Goal: Information Seeking & Learning: Learn about a topic

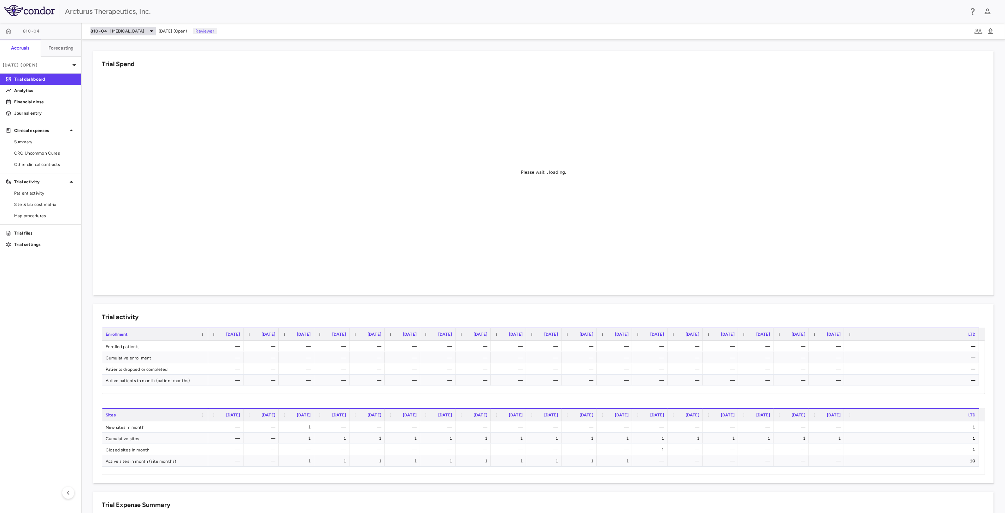
click at [145, 33] on span "[MEDICAL_DATA]" at bounding box center [128, 31] width 34 height 6
click at [159, 43] on div "[MEDICAL_DATA]" at bounding box center [144, 49] width 106 height 15
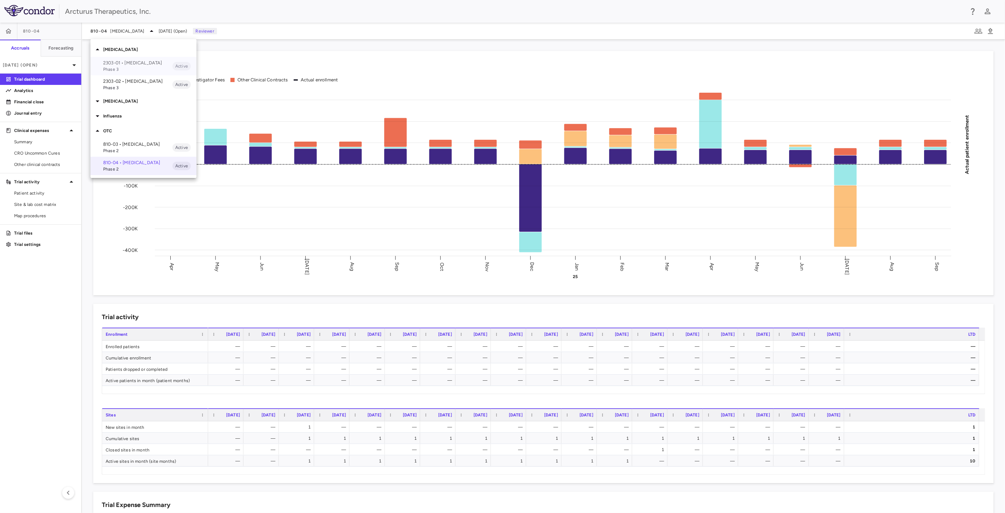
click at [132, 62] on p "2303-01 • [MEDICAL_DATA]" at bounding box center [137, 63] width 69 height 6
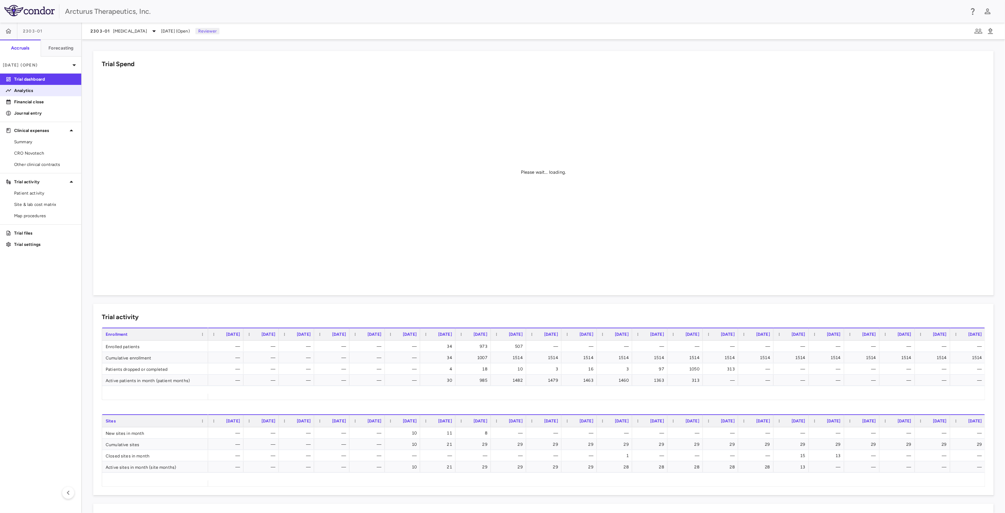
click at [39, 90] on p "Analytics" at bounding box center [45, 90] width 62 height 6
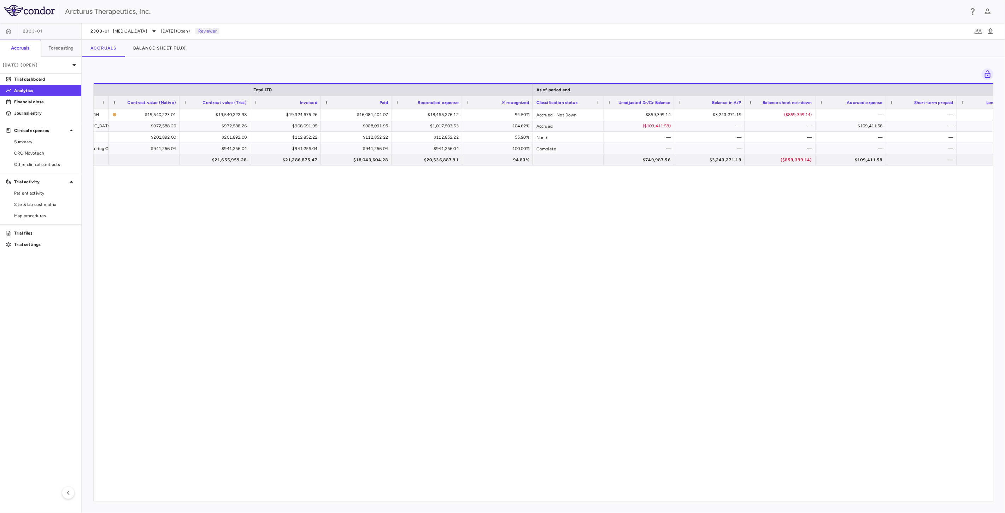
scroll to position [0, 410]
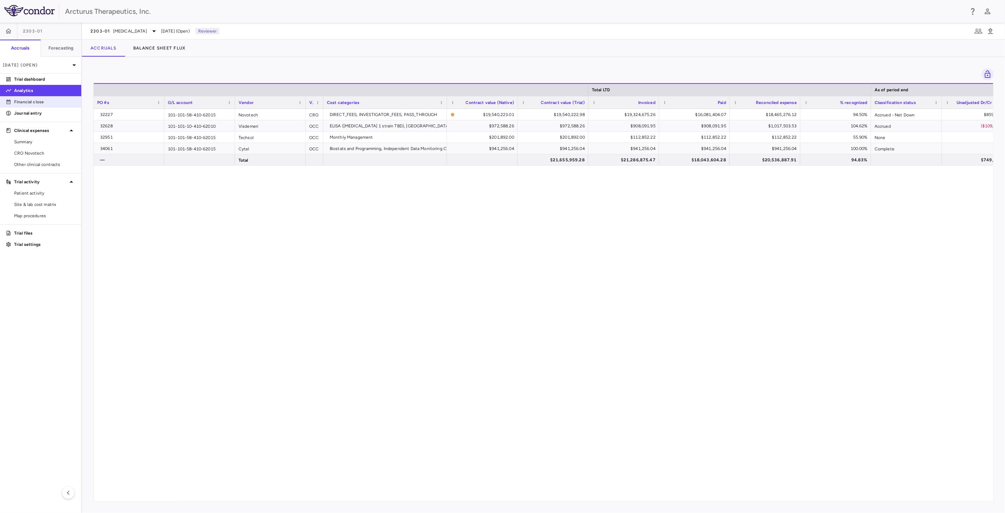
click at [22, 101] on p "Financial close" at bounding box center [45, 102] width 62 height 6
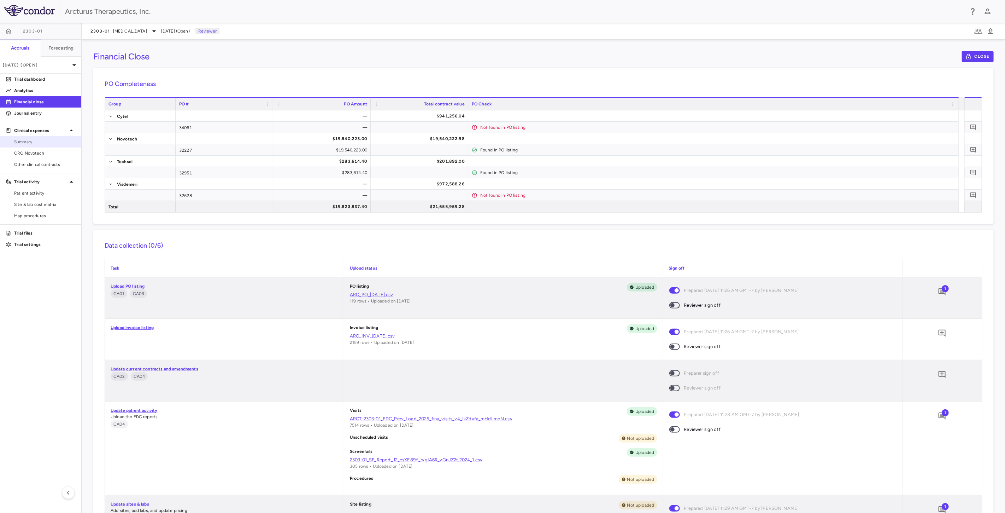
click at [28, 141] on span "Summary" at bounding box center [45, 142] width 62 height 6
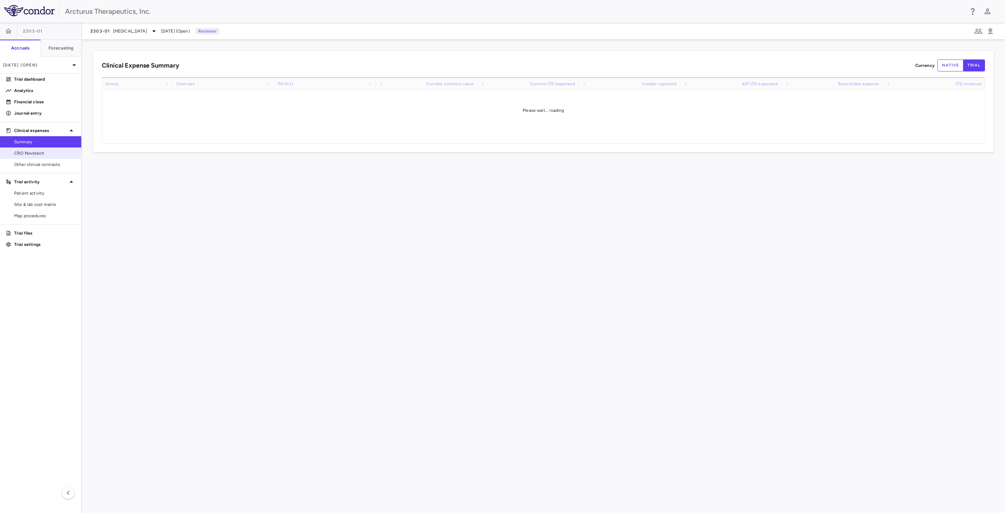
click at [33, 150] on span "CRO Novotech" at bounding box center [45, 153] width 62 height 6
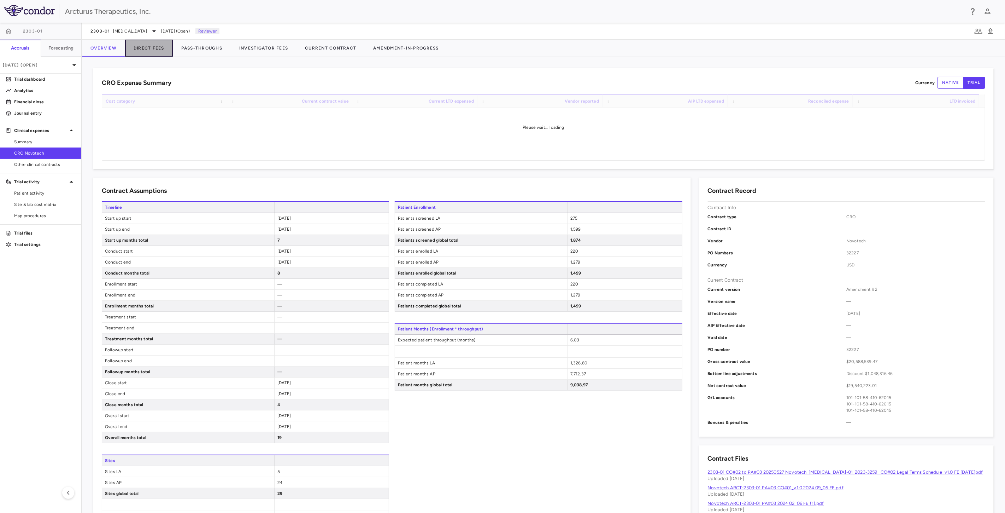
click at [157, 47] on button "Direct Fees" at bounding box center [149, 48] width 48 height 17
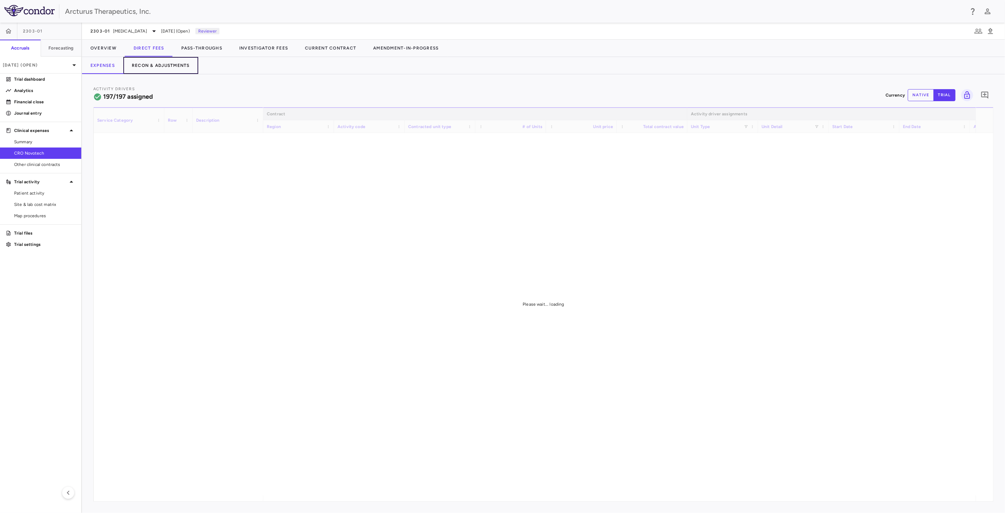
click at [175, 66] on button "Recon & Adjustments" at bounding box center [160, 65] width 75 height 17
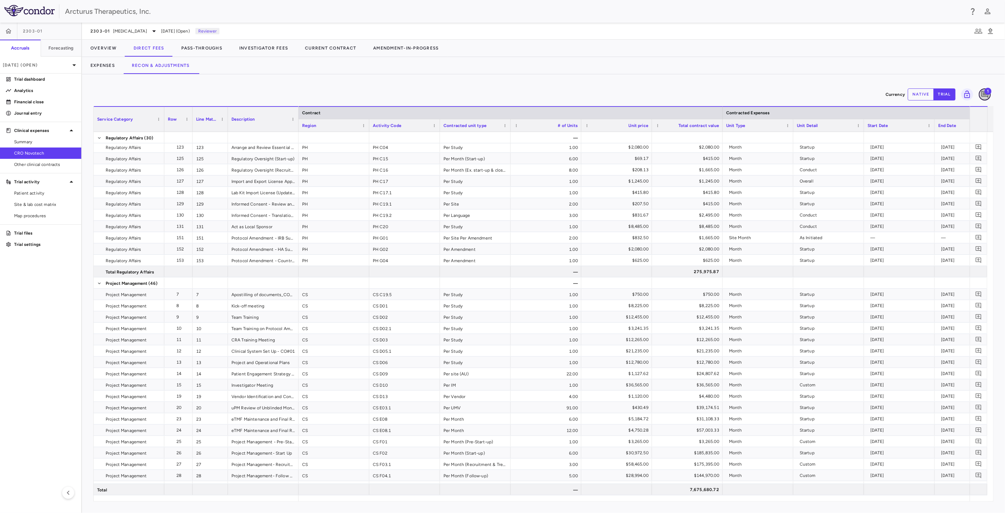
click at [984, 92] on icon "Add comment" at bounding box center [985, 94] width 8 height 8
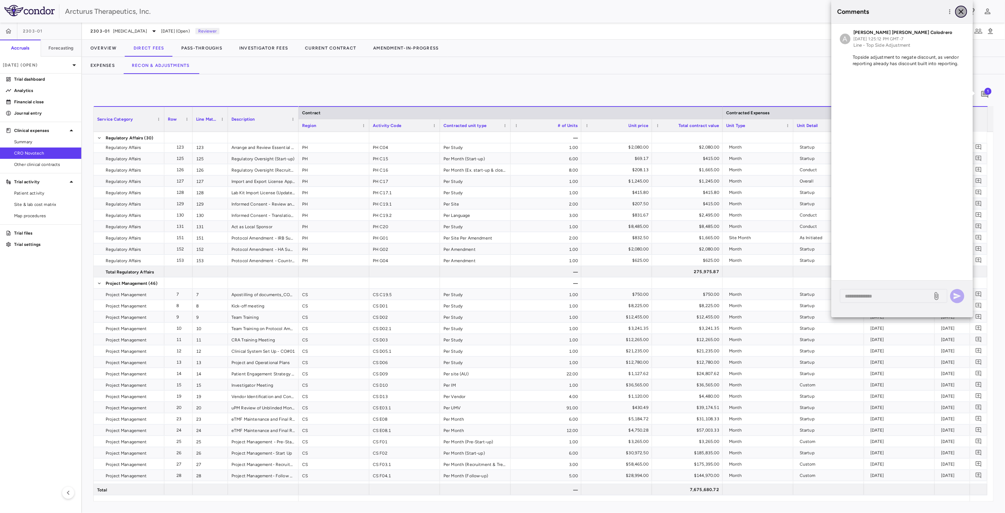
click at [966, 13] on icon "button" at bounding box center [961, 11] width 8 height 8
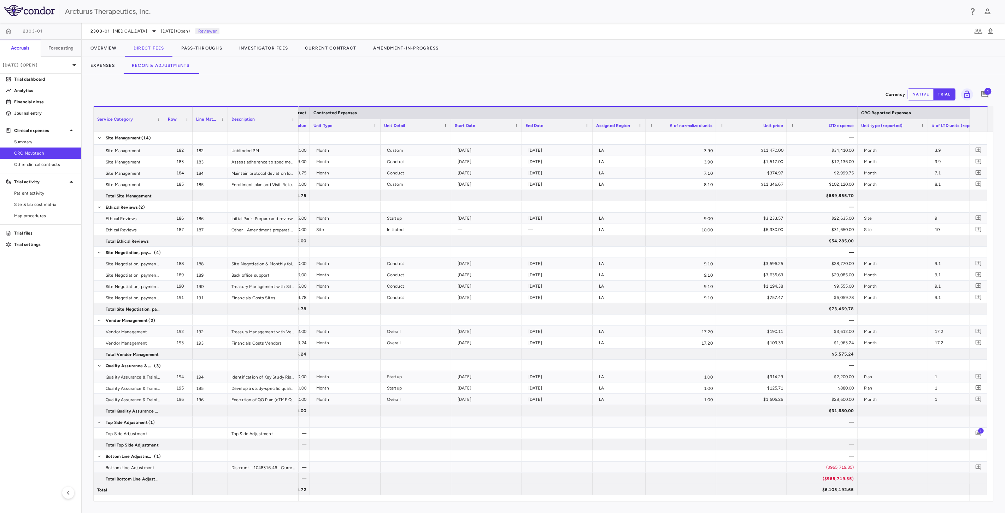
click at [991, 91] on span "1" at bounding box center [988, 91] width 7 height 7
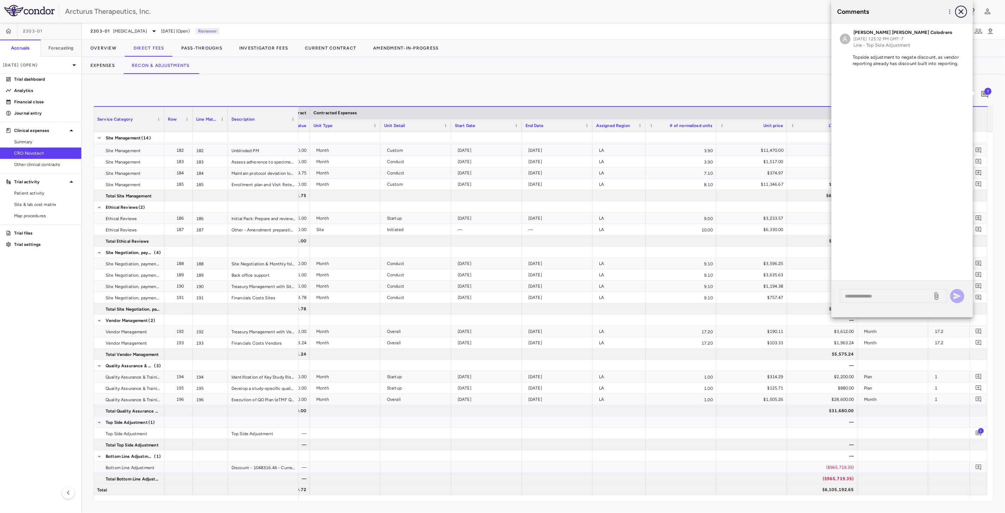
click at [959, 10] on icon "button" at bounding box center [961, 11] width 8 height 8
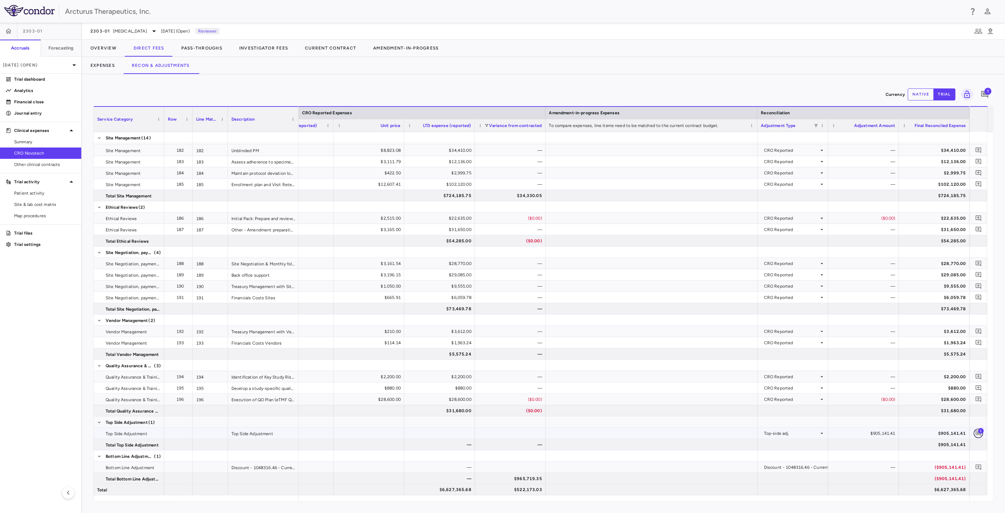
click at [981, 433] on icon "Add comment" at bounding box center [979, 433] width 6 height 6
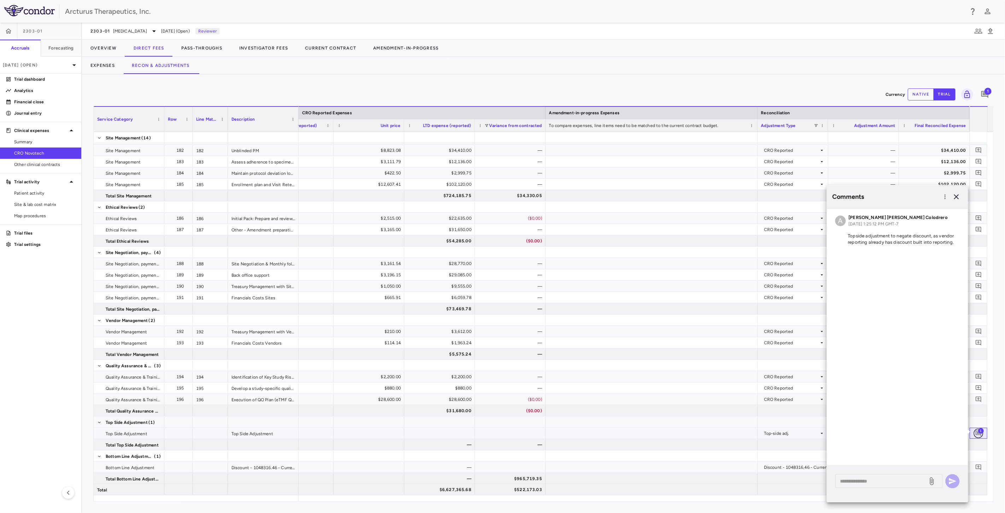
click at [981, 433] on icon "Add comment" at bounding box center [979, 433] width 6 height 6
click at [957, 197] on icon "button" at bounding box center [957, 196] width 5 height 5
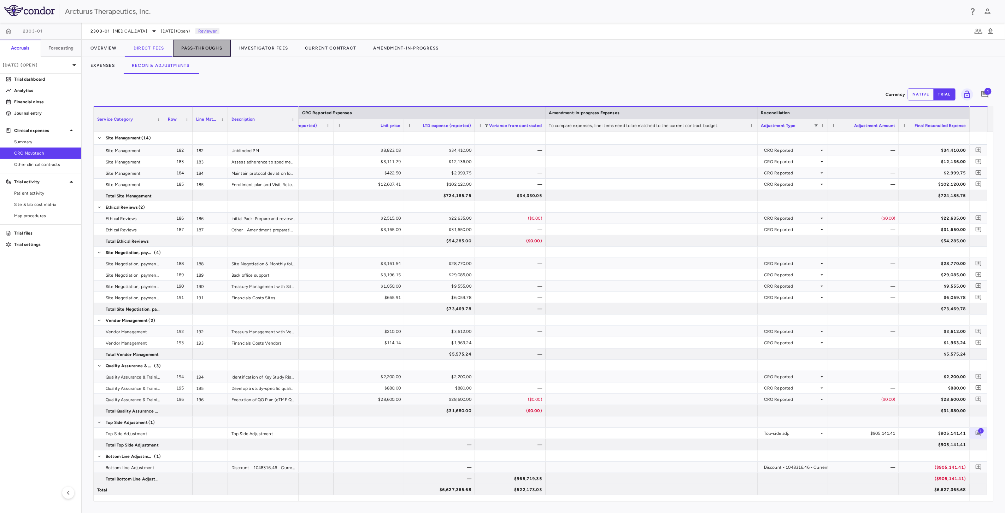
click at [208, 47] on button "Pass-Throughs" at bounding box center [202, 48] width 58 height 17
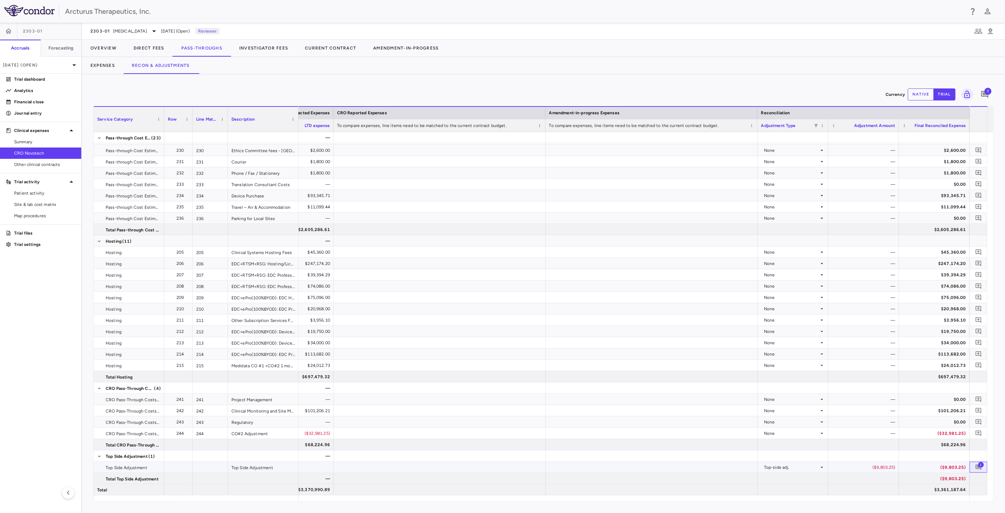
click at [981, 462] on span "1" at bounding box center [982, 464] width 6 height 6
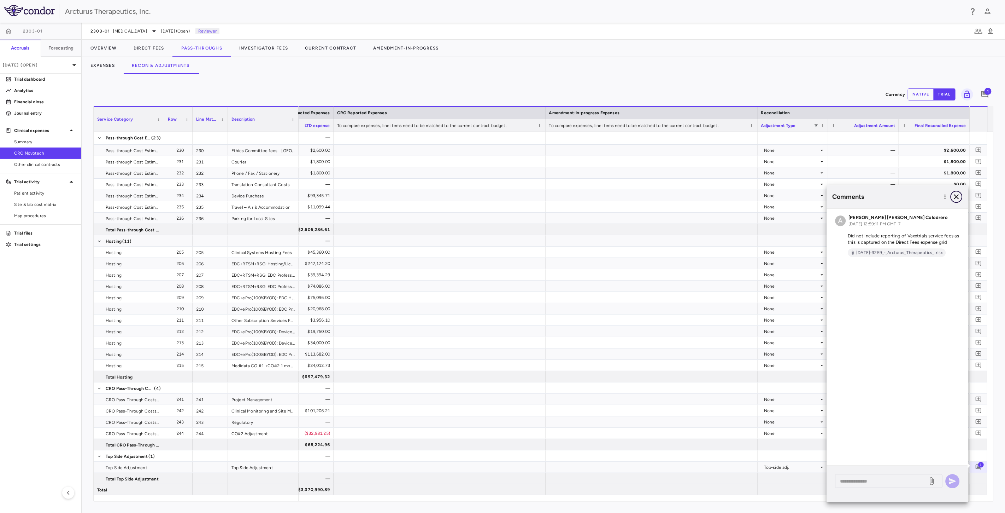
click at [957, 198] on icon "button" at bounding box center [957, 196] width 8 height 8
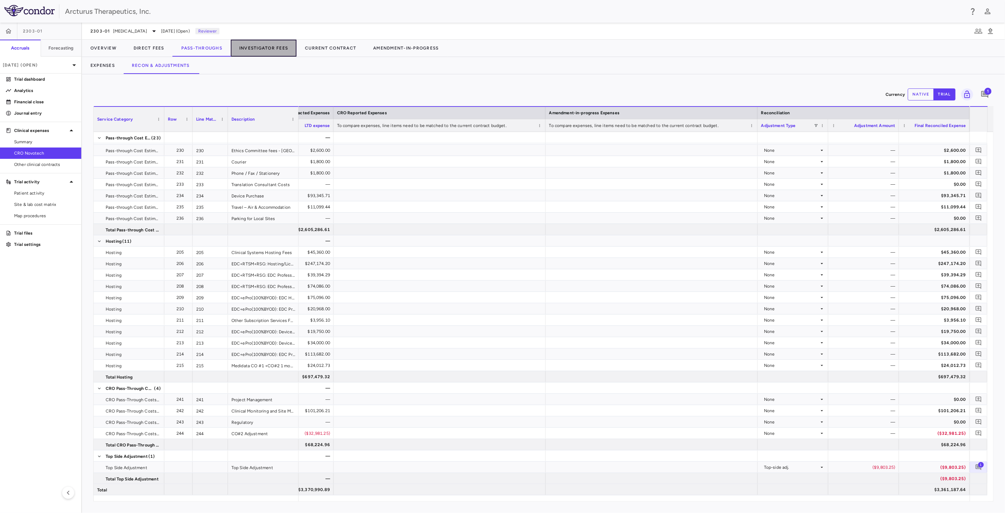
click at [259, 47] on button "Investigator Fees" at bounding box center [264, 48] width 66 height 17
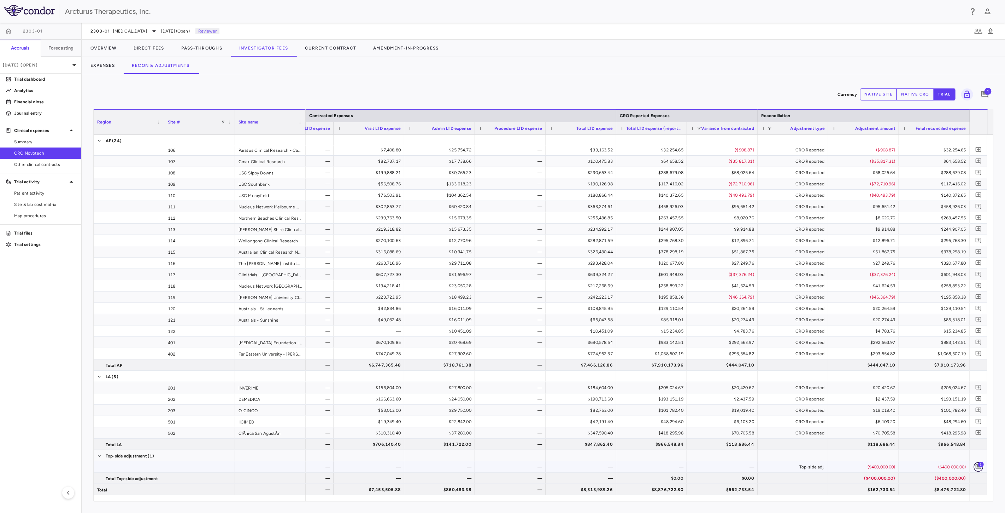
click at [980, 468] on icon "Add comment" at bounding box center [979, 466] width 7 height 7
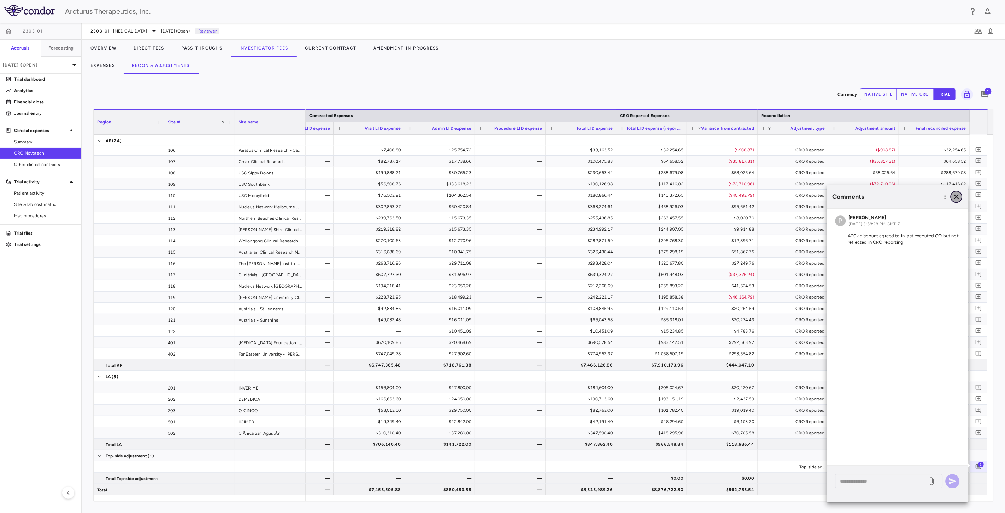
click at [957, 199] on icon "button" at bounding box center [957, 196] width 8 height 8
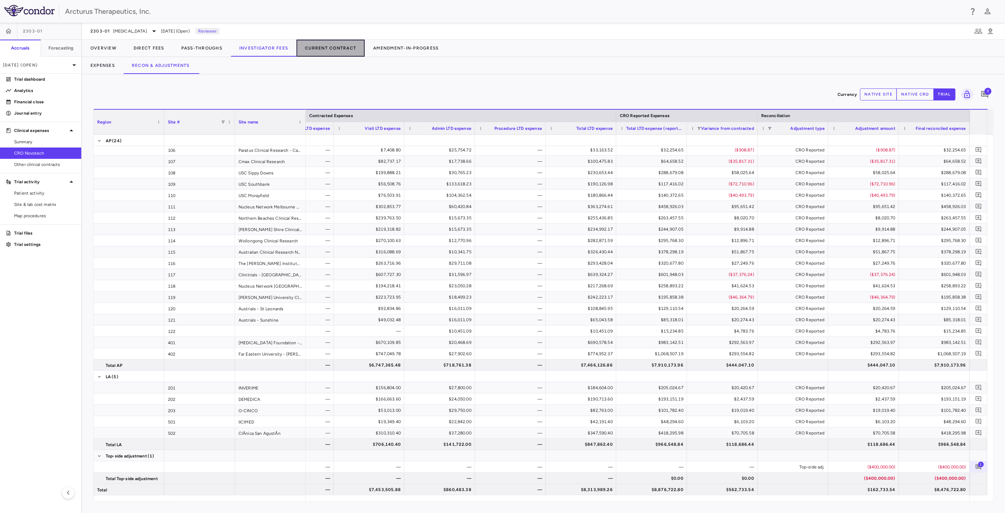
click at [343, 48] on button "Current Contract" at bounding box center [331, 48] width 68 height 17
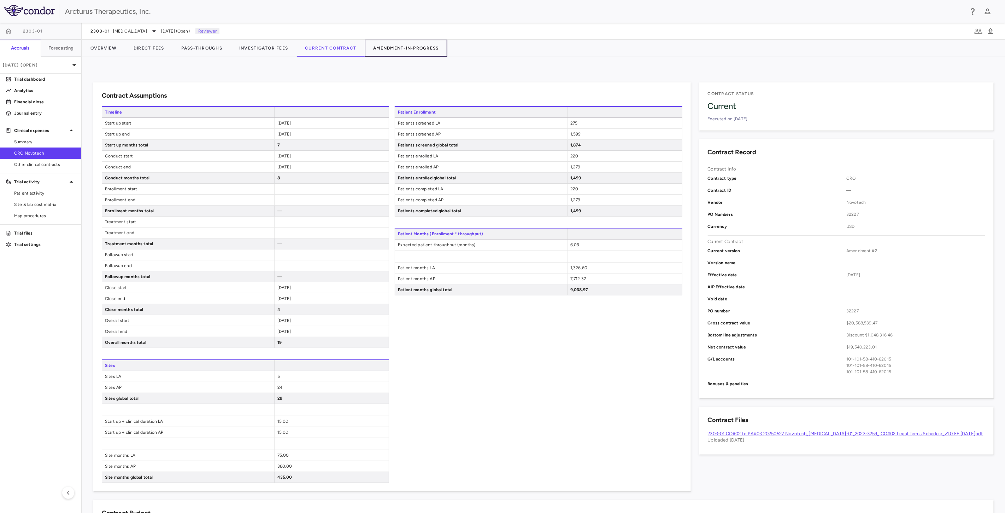
click at [413, 51] on button "Amendment-In-Progress" at bounding box center [406, 48] width 82 height 17
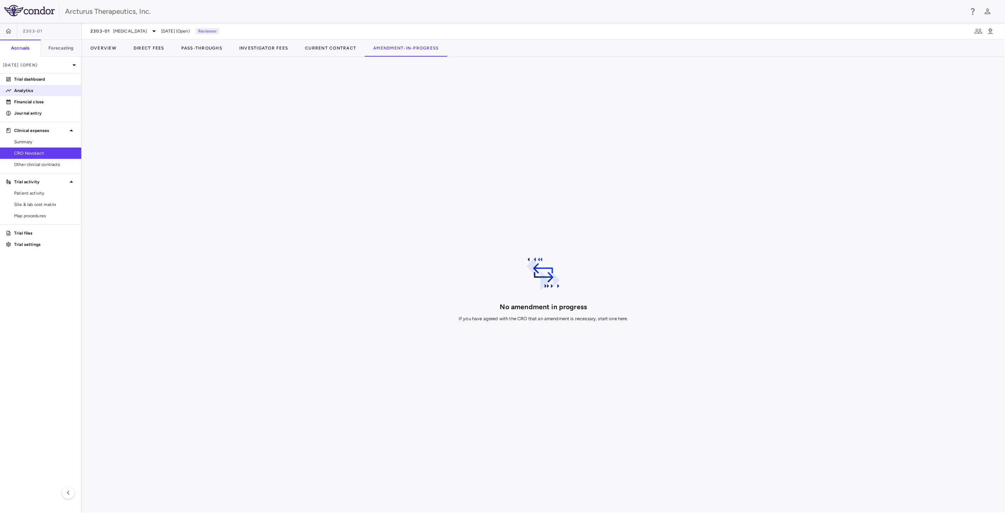
click at [33, 92] on p "Analytics" at bounding box center [45, 90] width 62 height 6
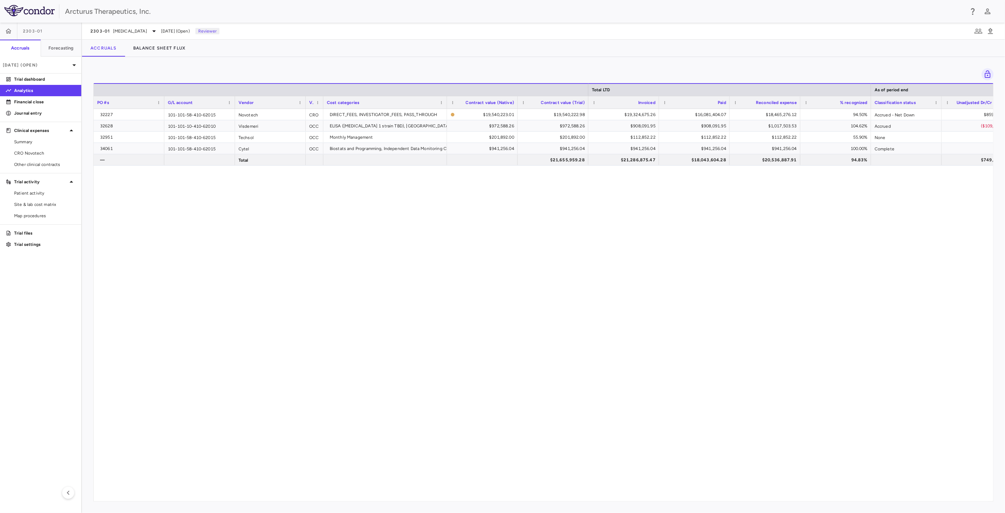
click at [651, 210] on div "32227 101-101-58-410-62015 Novotech CRO DIRECT_FEES, INVESTIGATOR_FEES, PASS_TH…" at bounding box center [544, 302] width 900 height 386
drag, startPoint x: 650, startPoint y: 231, endPoint x: 644, endPoint y: 203, distance: 28.9
click at [650, 230] on div "32227 101-101-58-410-62015 Novotech CRO DIRECT_FEES, INVESTIGATOR_FEES, PASS_TH…" at bounding box center [544, 302] width 900 height 386
drag, startPoint x: 640, startPoint y: 192, endPoint x: 649, endPoint y: 224, distance: 33.7
click at [640, 192] on div "32227 101-101-58-410-62015 Novotech CRO DIRECT_FEES, INVESTIGATOR_FEES, PASS_TH…" at bounding box center [544, 302] width 900 height 386
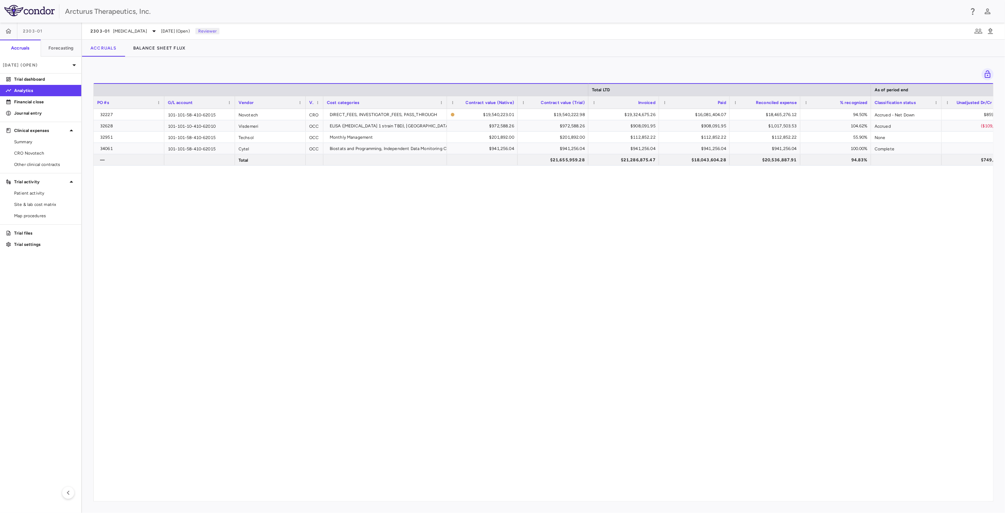
drag, startPoint x: 649, startPoint y: 228, endPoint x: 646, endPoint y: 194, distance: 33.4
click at [650, 226] on div "32227 101-101-58-410-62015 Novotech CRO DIRECT_FEES, INVESTIGATOR_FEES, PASS_TH…" at bounding box center [544, 302] width 900 height 386
click at [646, 193] on div "32227 101-101-58-410-62015 Novotech CRO DIRECT_FEES, INVESTIGATOR_FEES, PASS_TH…" at bounding box center [544, 302] width 900 height 386
click at [655, 214] on div "32227 101-101-58-410-62015 Novotech CRO DIRECT_FEES, INVESTIGATOR_FEES, PASS_TH…" at bounding box center [544, 302] width 900 height 386
click at [45, 67] on p "[DATE] (Open)" at bounding box center [36, 65] width 67 height 6
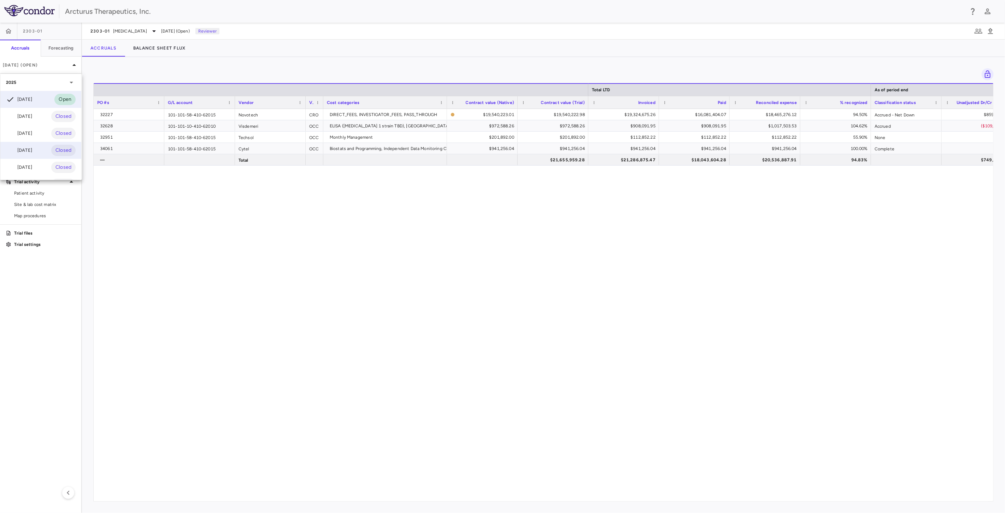
click at [32, 149] on div "[DATE]" at bounding box center [19, 150] width 26 height 8
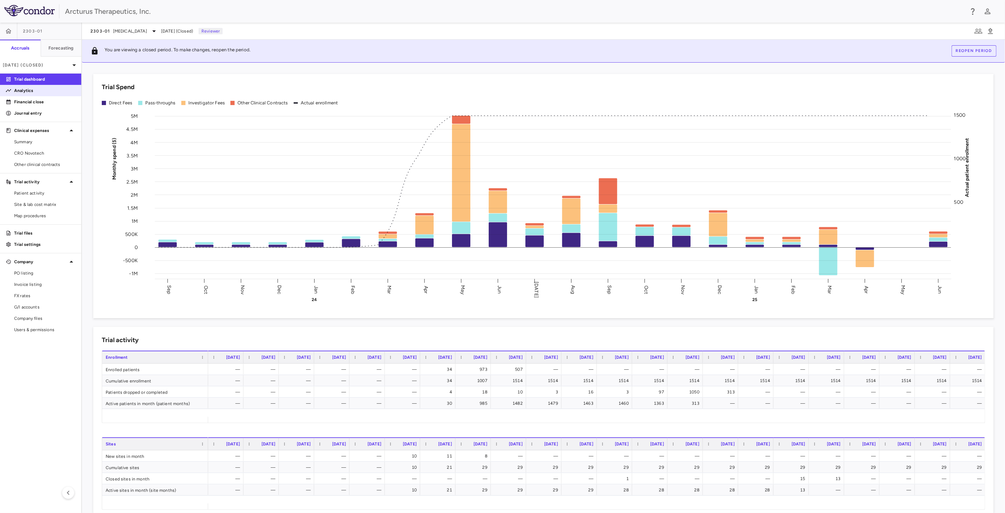
click at [42, 91] on p "Analytics" at bounding box center [45, 90] width 62 height 6
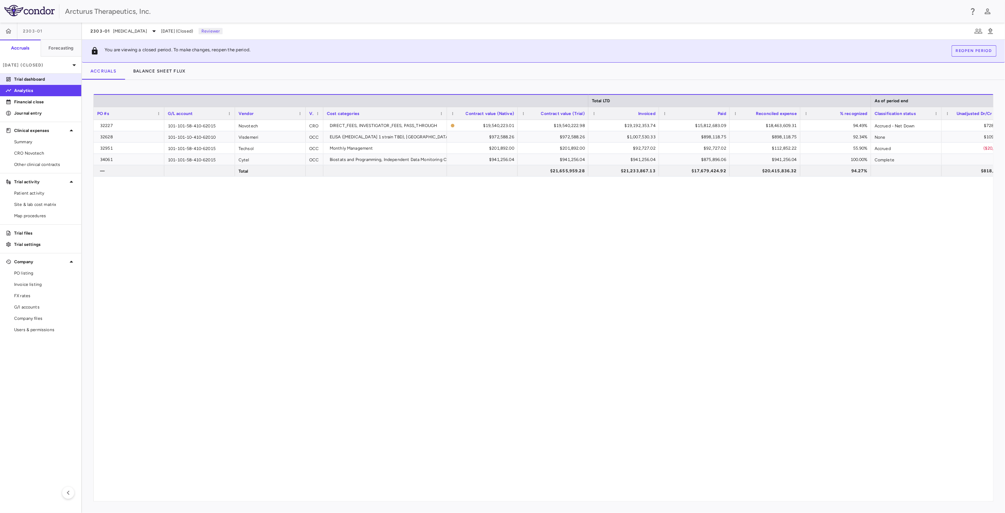
click at [38, 79] on p "Trial dashboard" at bounding box center [45, 79] width 62 height 6
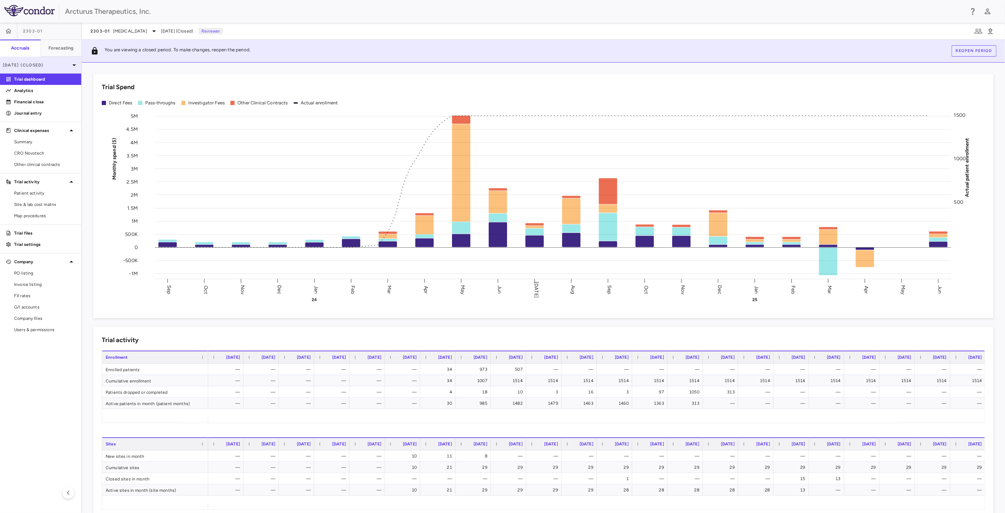
click at [39, 65] on p "[DATE] (Closed)" at bounding box center [36, 65] width 67 height 6
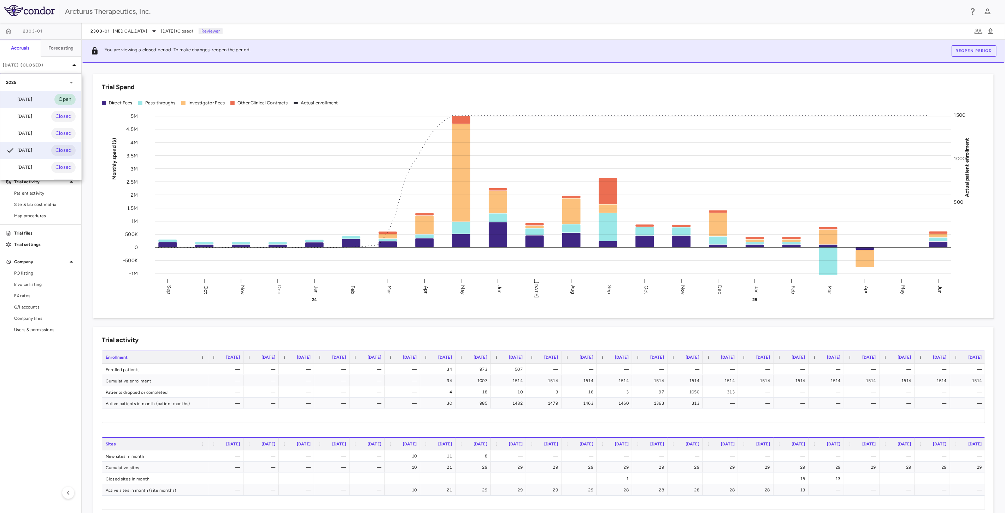
click at [32, 101] on div "[DATE]" at bounding box center [19, 99] width 26 height 8
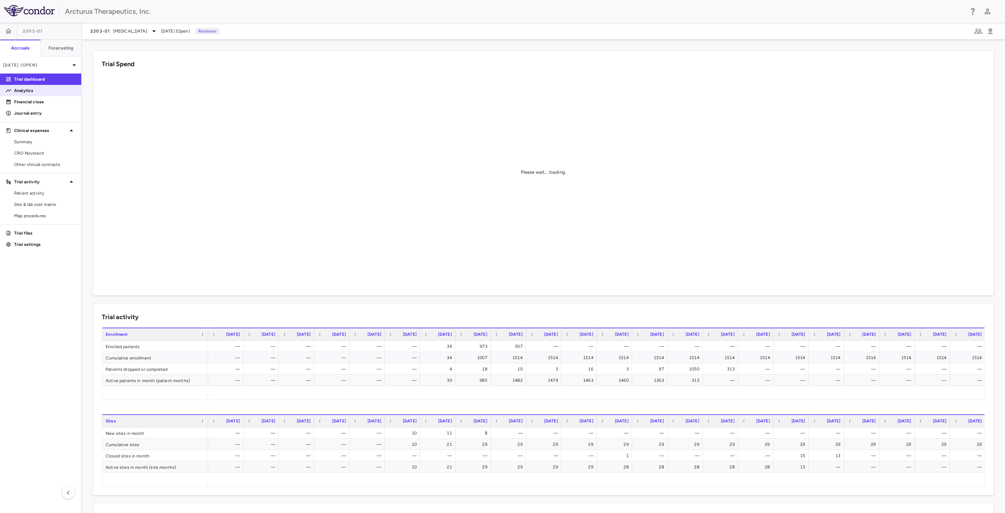
click at [34, 93] on p "Analytics" at bounding box center [45, 90] width 62 height 6
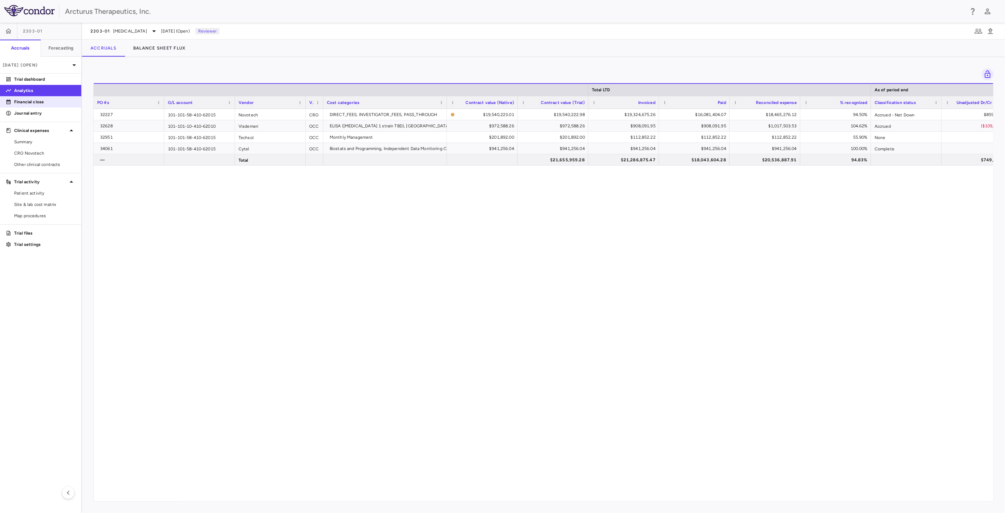
drag, startPoint x: 43, startPoint y: 82, endPoint x: 79, endPoint y: 97, distance: 38.5
click at [43, 82] on p "Trial dashboard" at bounding box center [45, 79] width 62 height 6
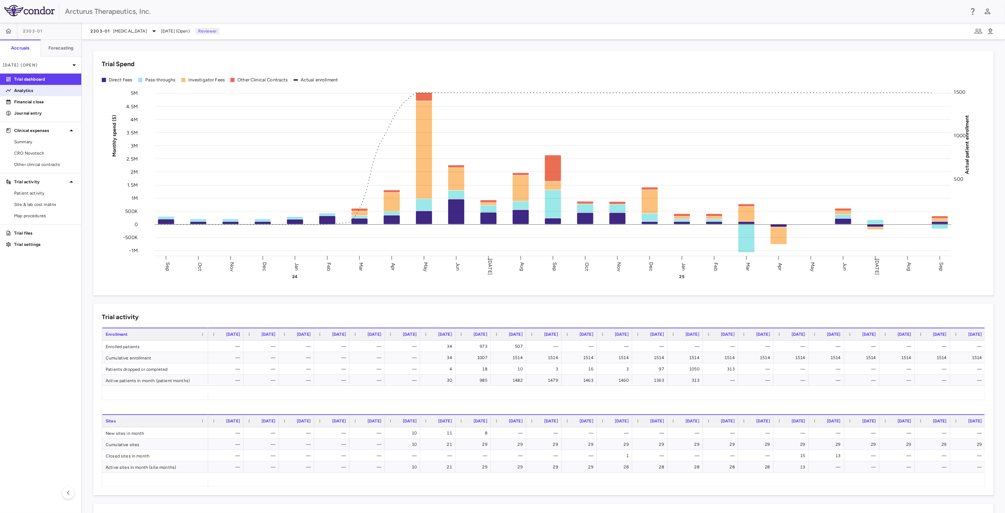
click at [38, 88] on p "Analytics" at bounding box center [45, 90] width 62 height 6
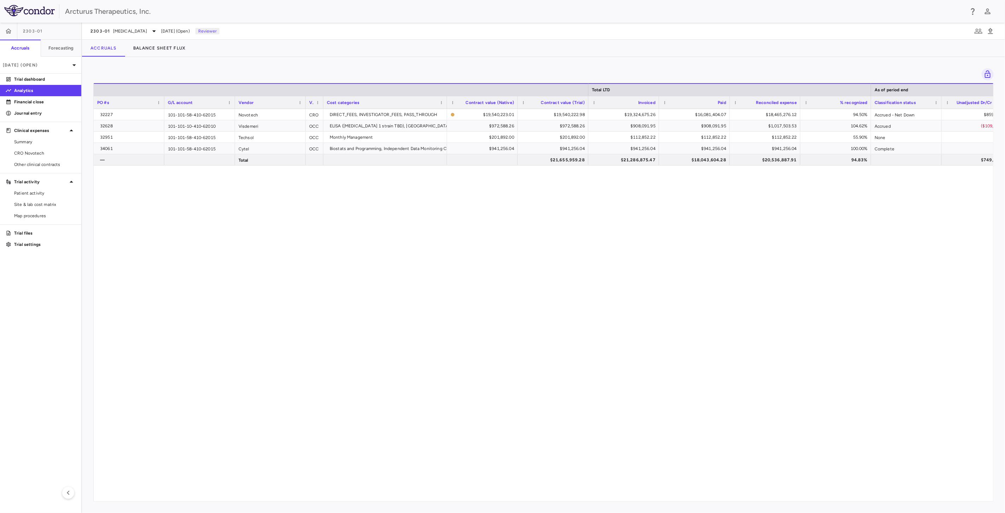
click at [498, 233] on div "32227 101-101-58-410-62015 Novotech CRO DIRECT_FEES, INVESTIGATOR_FEES, PASS_TH…" at bounding box center [544, 302] width 900 height 386
click at [524, 291] on div "32227 101-101-58-410-62015 Novotech CRO DIRECT_FEES, INVESTIGATOR_FEES, PASS_TH…" at bounding box center [544, 302] width 900 height 386
click at [531, 241] on div "32227 101-101-58-410-62015 Novotech CRO DIRECT_FEES, INVESTIGATOR_FEES, PASS_TH…" at bounding box center [544, 302] width 900 height 386
click at [535, 259] on div "32227 101-101-58-410-62015 Novotech CRO DIRECT_FEES, INVESTIGATOR_FEES, PASS_TH…" at bounding box center [544, 302] width 900 height 386
click at [167, 48] on button "Balance Sheet Flux" at bounding box center [160, 48] width 70 height 17
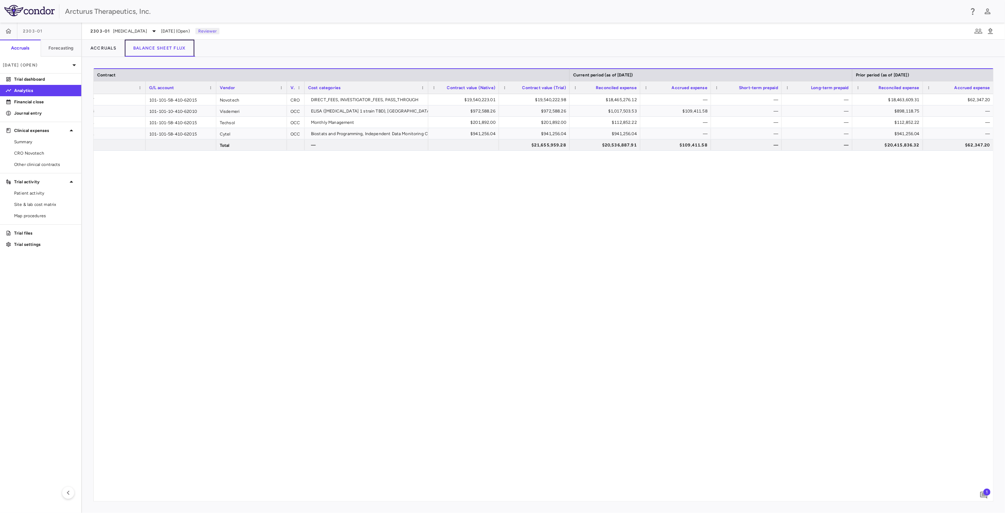
scroll to position [0, 52]
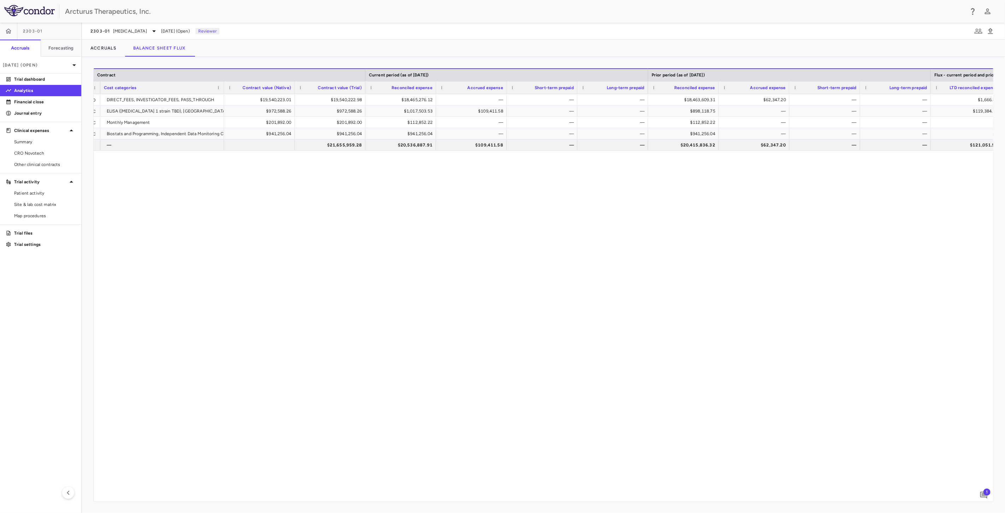
click at [986, 492] on span "1" at bounding box center [987, 491] width 7 height 7
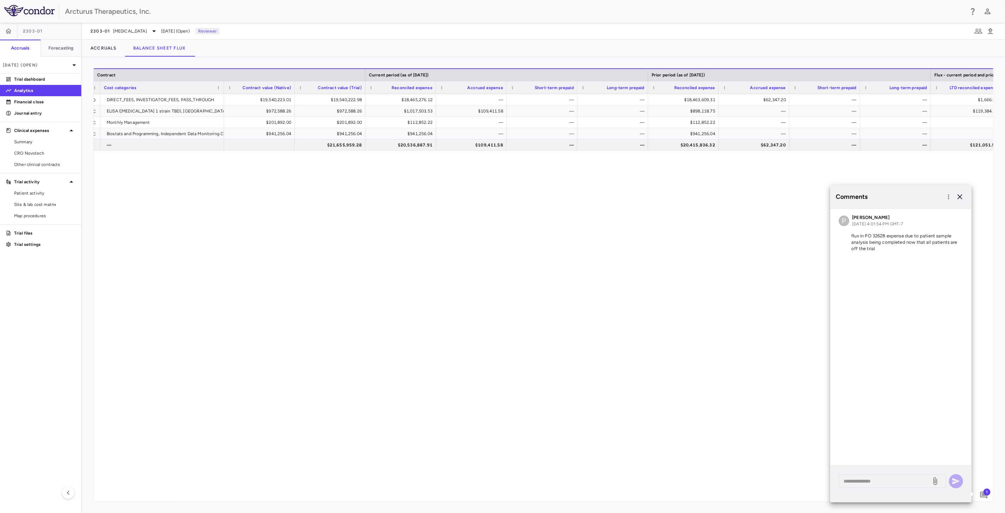
click at [709, 337] on div "Novotech CRO DIRECT_FEES, INVESTIGATOR_FEES, PASS_THROUGH $19,540,223.01 $19,54…" at bounding box center [544, 294] width 900 height 401
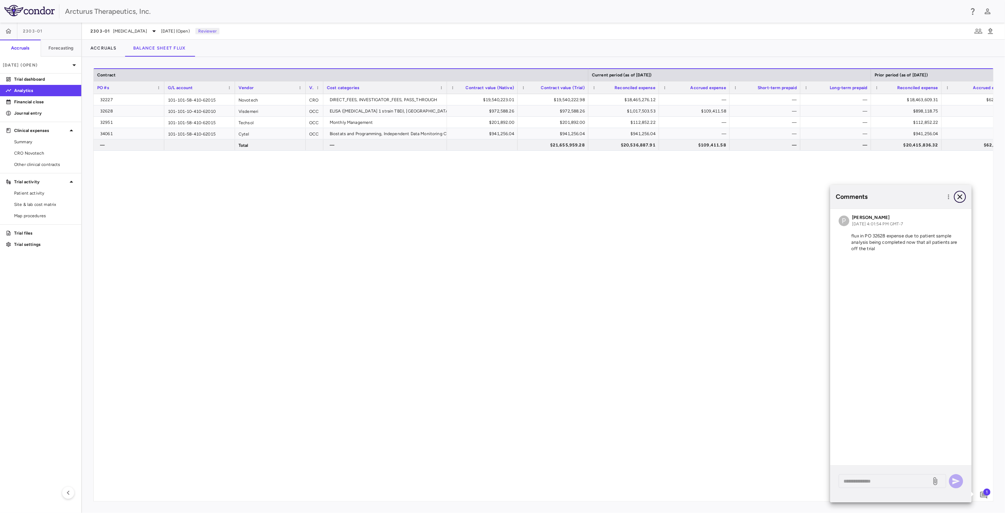
click at [963, 193] on icon "button" at bounding box center [960, 196] width 8 height 8
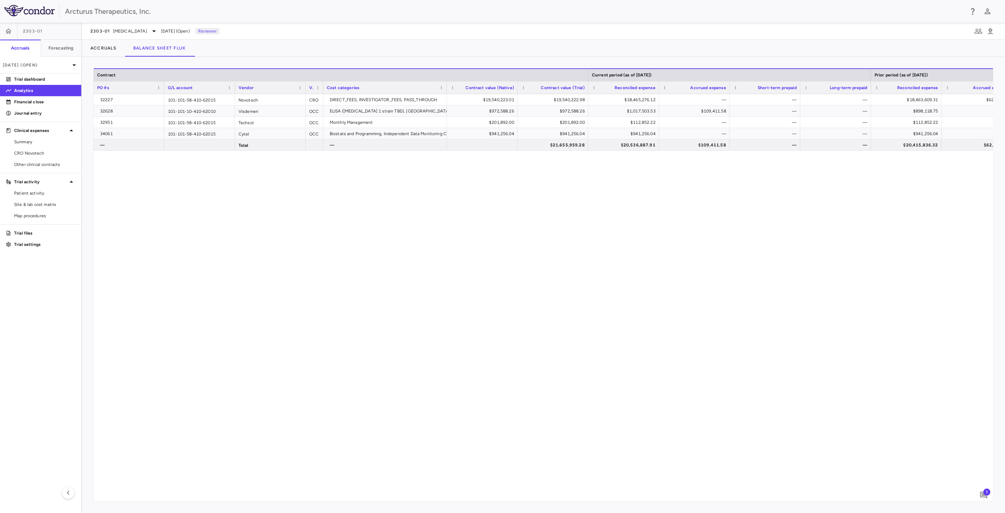
click at [735, 292] on div "32227 101-101-58-410-62015 Novotech CRO DIRECT_FEES, INVESTIGATOR_FEES, PASS_TH…" at bounding box center [544, 294] width 900 height 401
drag, startPoint x: 39, startPoint y: 103, endPoint x: 72, endPoint y: 119, distance: 36.7
click at [39, 103] on p "Financial close" at bounding box center [45, 102] width 62 height 6
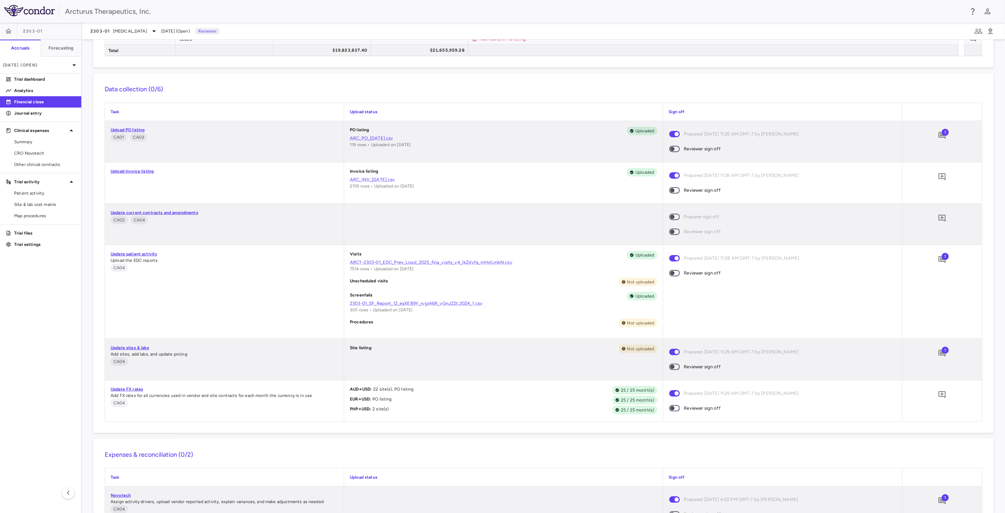
scroll to position [170, 0]
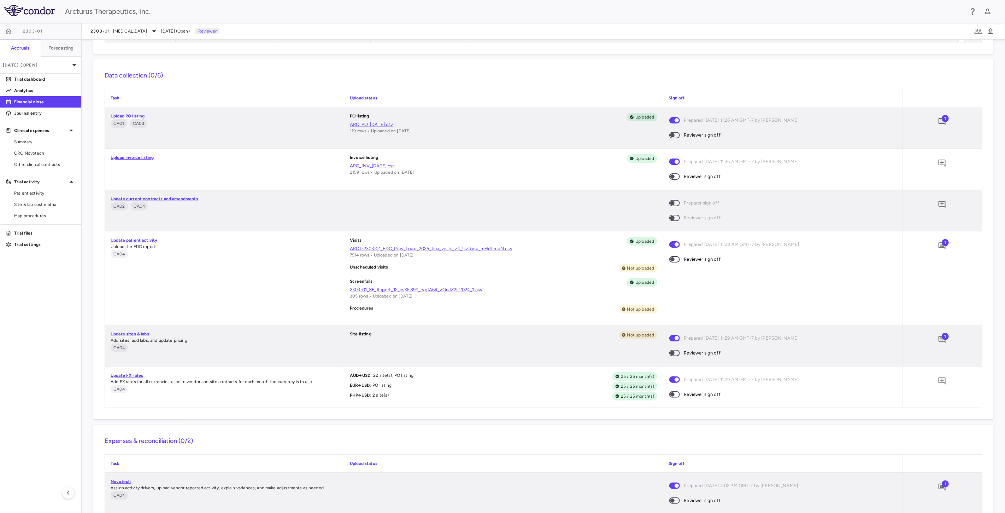
click at [384, 165] on link "ARC_INV_[DATE].csv" at bounding box center [503, 166] width 307 height 6
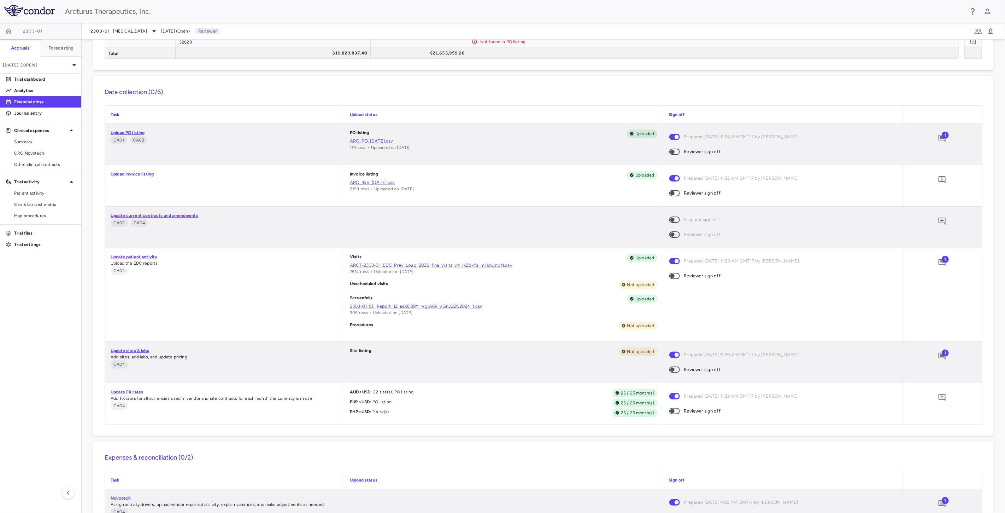
scroll to position [131, 0]
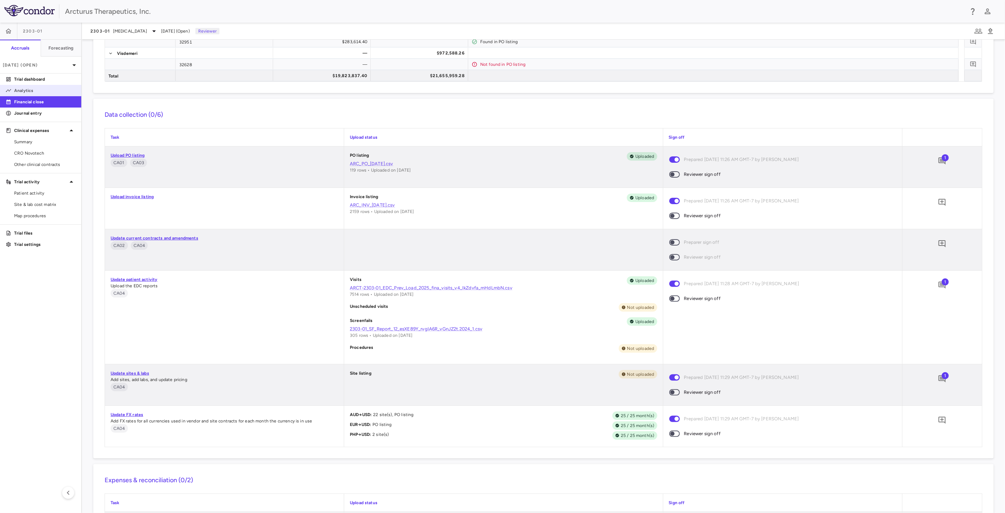
click at [48, 91] on p "Analytics" at bounding box center [45, 90] width 62 height 6
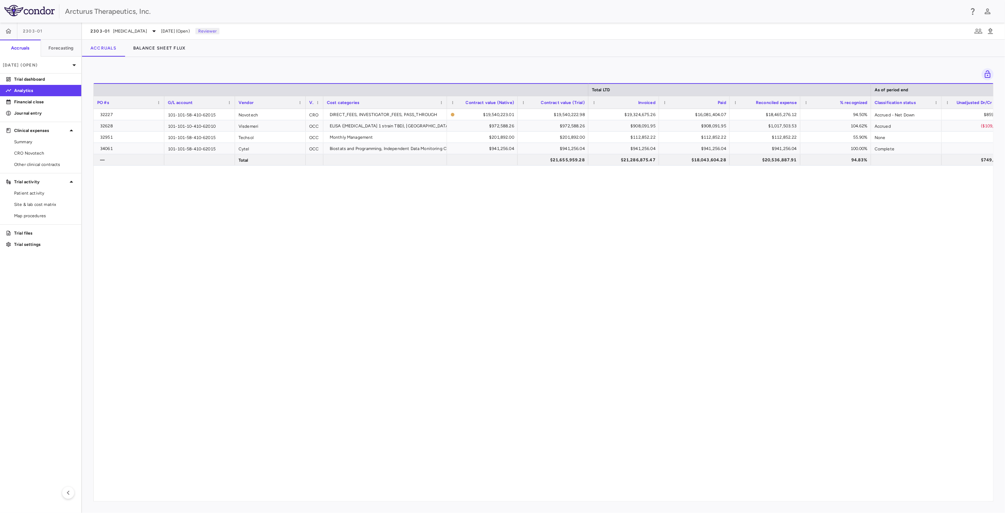
click at [572, 227] on div "32227 101-101-58-410-62015 Novotech CRO DIRECT_FEES, INVESTIGATOR_FEES, PASS_TH…" at bounding box center [544, 302] width 900 height 386
drag, startPoint x: 599, startPoint y: 267, endPoint x: 604, endPoint y: 263, distance: 6.3
click at [601, 266] on div "32227 101-101-58-410-62015 Novotech CRO DIRECT_FEES, INVESTIGATOR_FEES, PASS_TH…" at bounding box center [544, 302] width 900 height 386
click at [634, 226] on div "32227 101-101-58-410-62015 Novotech CRO DIRECT_FEES, INVESTIGATOR_FEES, PASS_TH…" at bounding box center [544, 302] width 900 height 386
click at [652, 259] on div "32227 101-101-58-410-62015 Novotech CRO DIRECT_FEES, INVESTIGATOR_FEES, PASS_TH…" at bounding box center [544, 302] width 900 height 386
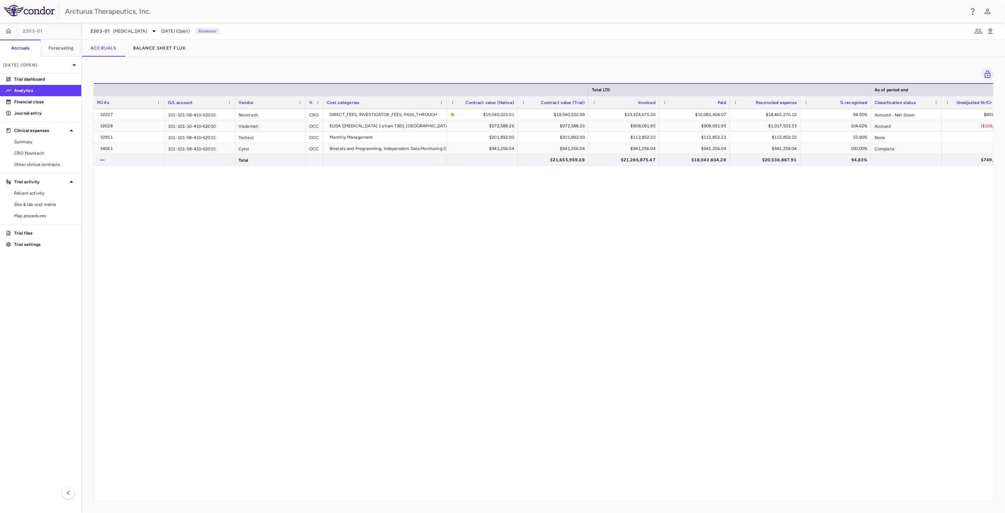
drag, startPoint x: 654, startPoint y: 224, endPoint x: 657, endPoint y: 227, distance: 3.8
click at [654, 223] on div "32227 101-101-58-410-62015 Novotech CRO DIRECT_FEES, INVESTIGATOR_FEES, PASS_TH…" at bounding box center [544, 302] width 900 height 386
drag, startPoint x: 657, startPoint y: 227, endPoint x: 663, endPoint y: 228, distance: 6.1
click at [659, 227] on div "32227 101-101-58-410-62015 Novotech CRO DIRECT_FEES, INVESTIGATOR_FEES, PASS_TH…" at bounding box center [544, 302] width 900 height 386
